Goal: Find specific page/section: Find specific page/section

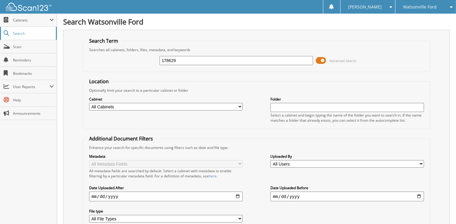
type input "178629"
click at [188, 58] on input "178629" at bounding box center [235, 60] width 153 height 9
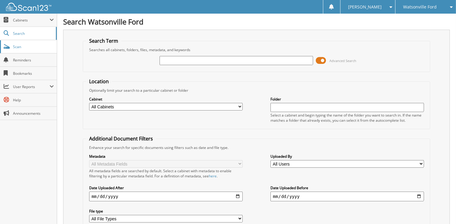
click at [14, 49] on link "Scan" at bounding box center [28, 46] width 57 height 13
